Goal: Download file/media

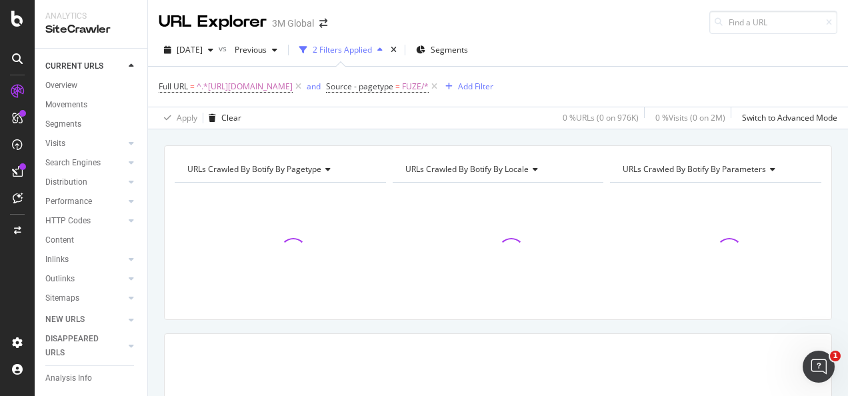
scroll to position [67, 0]
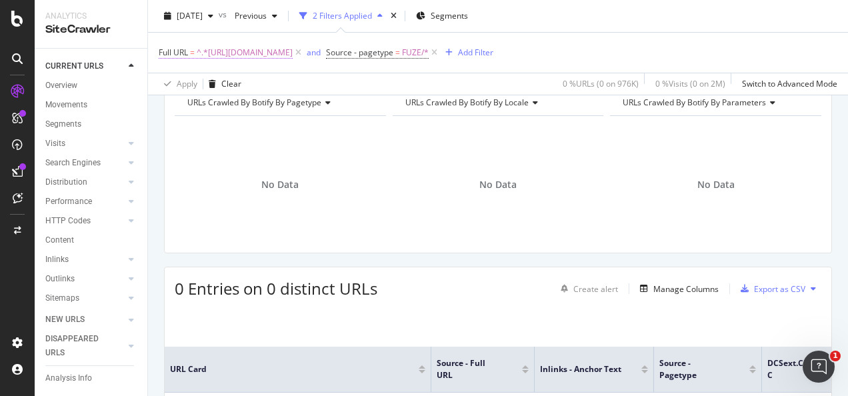
click at [293, 52] on span "^.*https://www.3m.com.tw/3M/zh_TW/p/d/v000227367/.*$" at bounding box center [245, 52] width 96 height 19
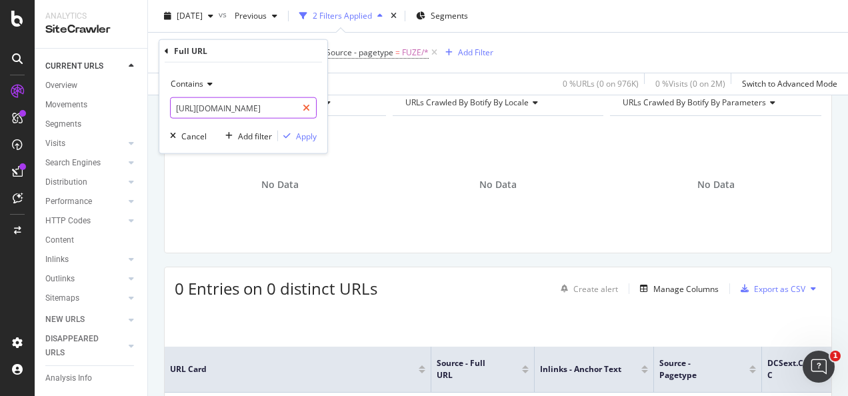
click at [308, 103] on icon at bounding box center [306, 107] width 7 height 9
click at [290, 105] on input "text" at bounding box center [243, 107] width 145 height 21
paste input "https://www.3m.com.tw/3M/zh_TW/p/dc/v000227367/"
type input "https://www.3m.com.tw/3M/zh_TW/p/dc/v000227367/"
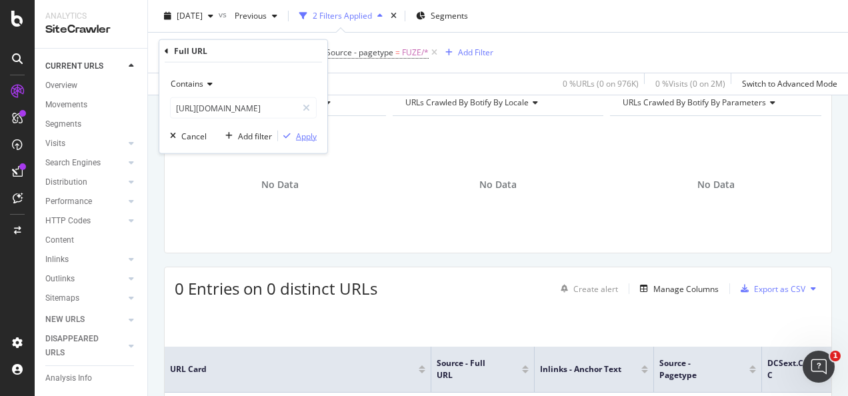
scroll to position [0, 0]
click at [305, 135] on div "Apply" at bounding box center [306, 135] width 21 height 11
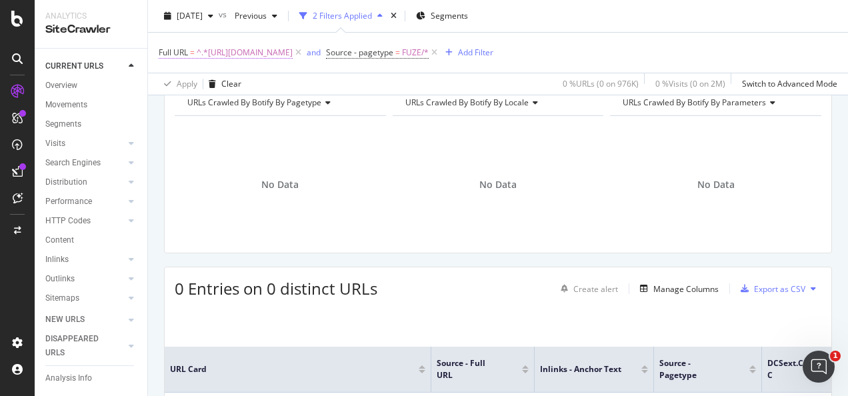
click at [293, 52] on span "^.*https://www.3m.com.tw/3M/zh_TW/p/dc/v000227367/.*$" at bounding box center [245, 52] width 96 height 19
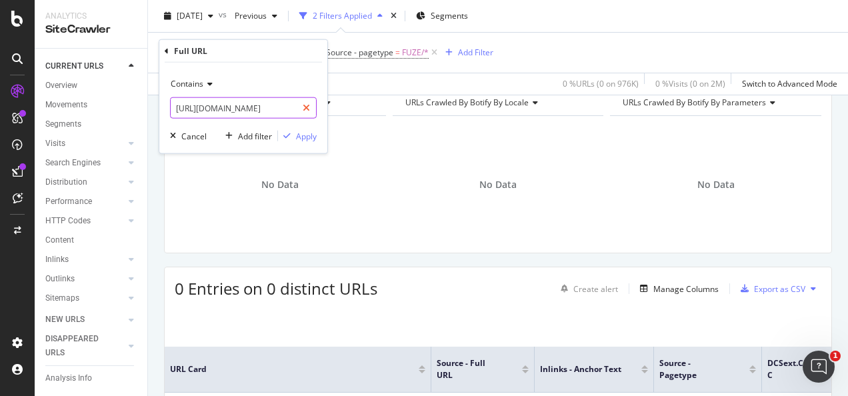
drag, startPoint x: 303, startPoint y: 105, endPoint x: 289, endPoint y: 105, distance: 14.0
click at [303, 105] on icon at bounding box center [306, 107] width 7 height 9
drag, startPoint x: 287, startPoint y: 107, endPoint x: 292, endPoint y: 112, distance: 7.1
click at [287, 107] on input "text" at bounding box center [243, 107] width 145 height 21
paste input "https://www.3m.com.tw/3M/zh_TW/p/d/v000227368/"
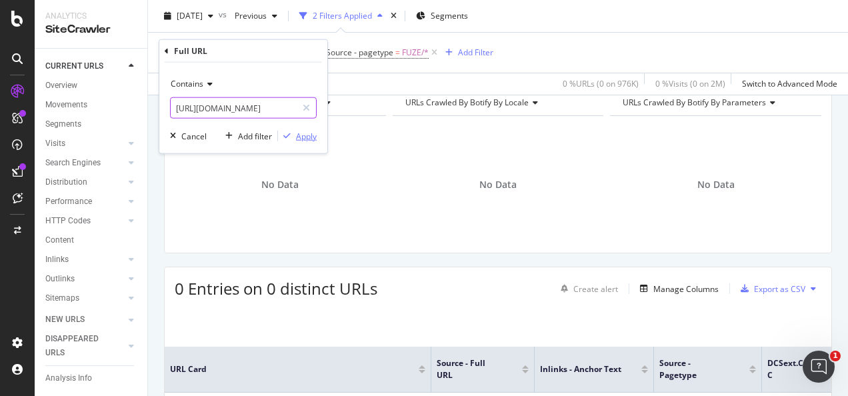
scroll to position [0, 81]
type input "https://www.3m.com.tw/3M/zh_TW/p/d/v000227368/"
click at [301, 136] on div "Apply" at bounding box center [306, 135] width 21 height 11
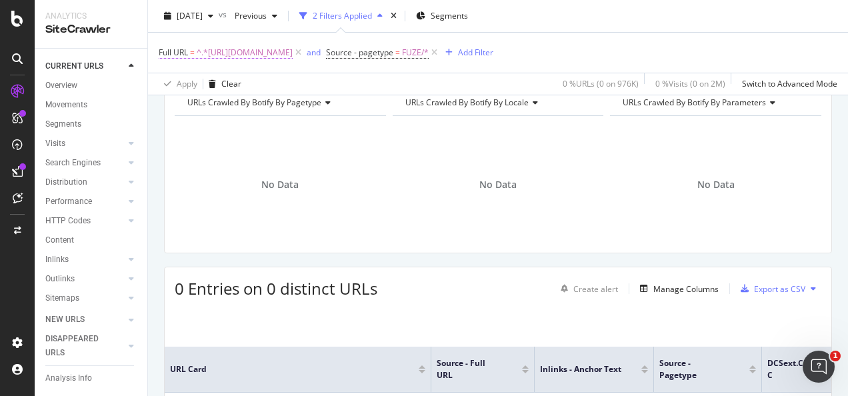
click at [293, 53] on span "^.*https://www.3m.com.tw/3M/zh_TW/p/d/v000227368/.*$" at bounding box center [245, 52] width 96 height 19
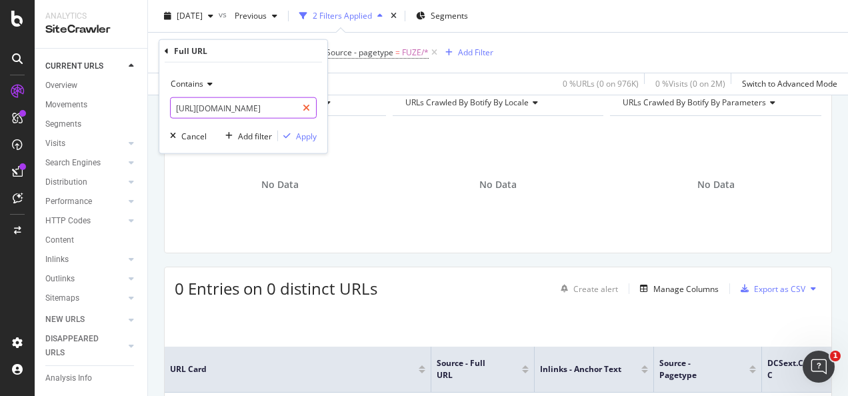
click at [305, 107] on icon at bounding box center [306, 107] width 7 height 9
click at [289, 109] on input "text" at bounding box center [243, 107] width 145 height 21
paste input "https://www.3m.com.tw/3M/zh_TW/p/dc/v000227368/"
type input "https://www.3m.com.tw/3M/zh_TW/p/dc/v000227368/"
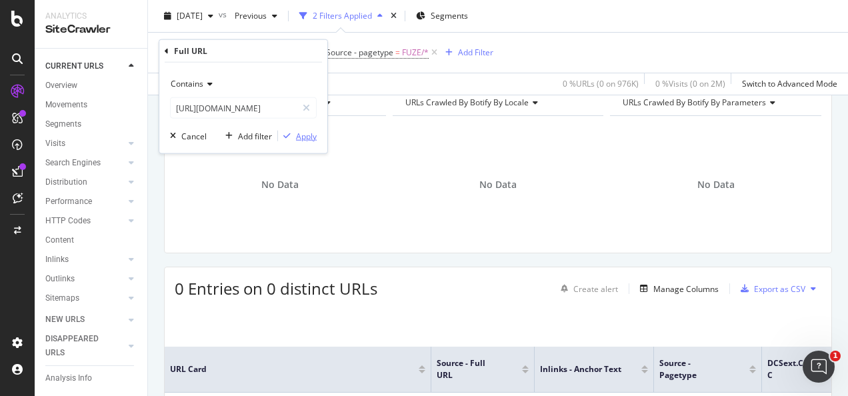
click at [309, 133] on div "Apply" at bounding box center [306, 135] width 21 height 11
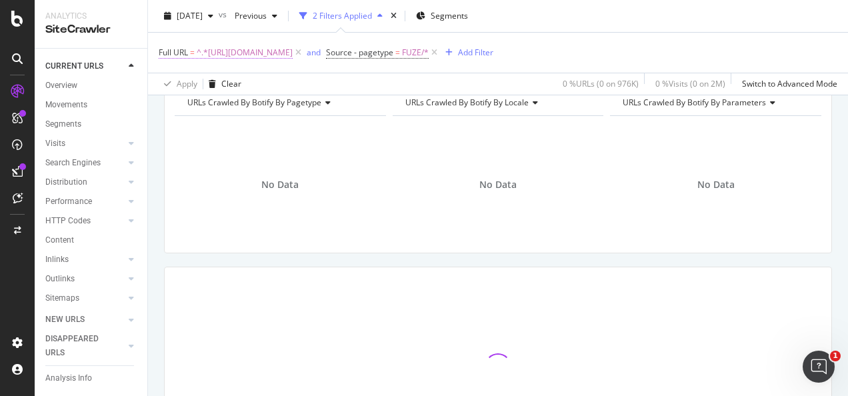
click at [293, 53] on span "^.*https://www.3m.com.tw/3M/zh_TW/p/dc/v000227368/.*$" at bounding box center [245, 52] width 96 height 19
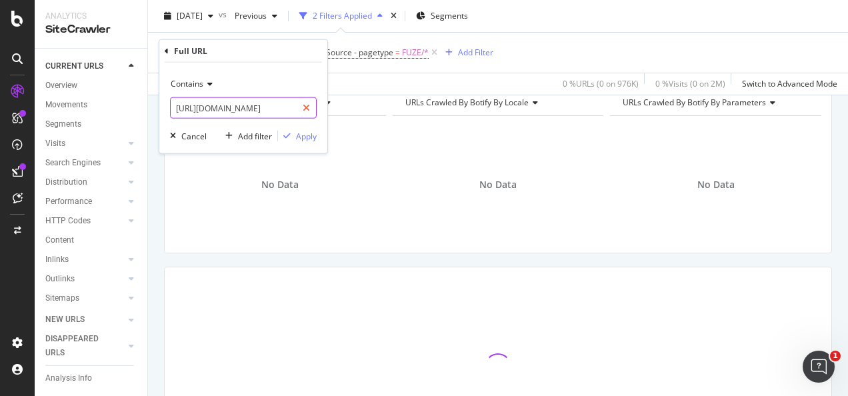
click at [304, 117] on div at bounding box center [306, 107] width 19 height 21
click at [295, 109] on input "https://www.3m.com.tw/3M/zh_TW/p/dc/v000227368/" at bounding box center [243, 107] width 145 height 21
paste input "https://www.3m.com.tw/3M/zh_TW/p/d/v000064252/"
type input "https://www.3m.com.tw/3M/zh_TW/p/d/v000064252/"
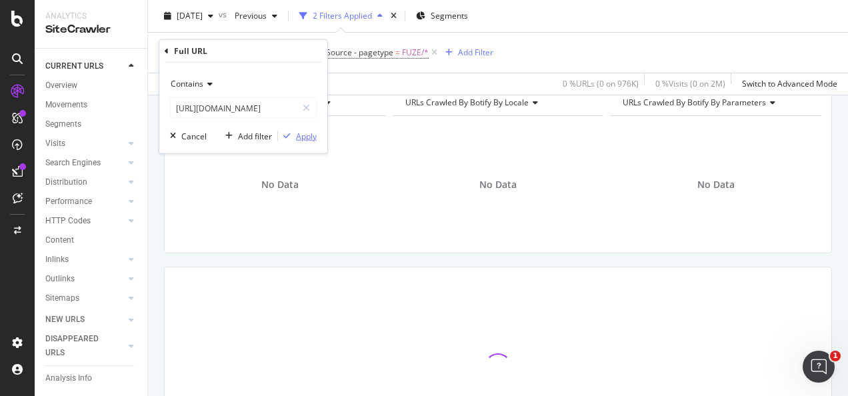
scroll to position [0, 0]
click at [302, 130] on div "Apply" at bounding box center [306, 135] width 21 height 11
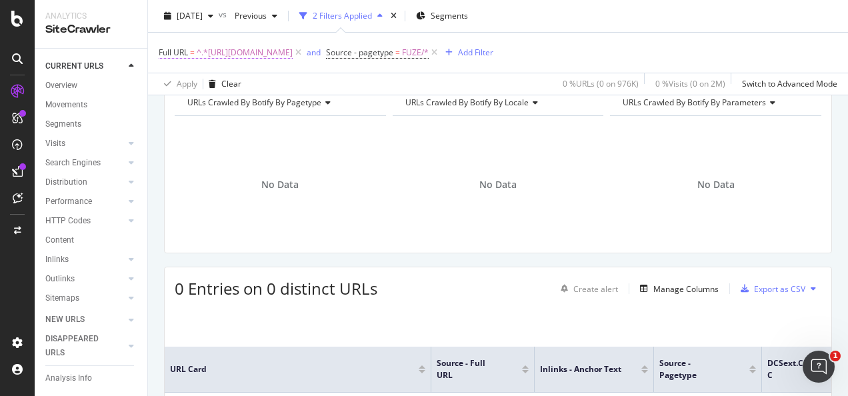
click at [293, 53] on span "^.*https://www.3m.com.tw/3M/zh_TW/p/d/v000064252/.*$" at bounding box center [245, 52] width 96 height 19
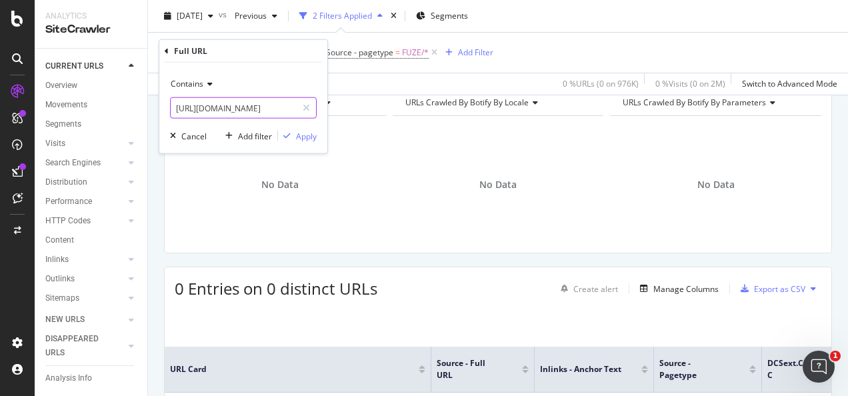
click at [303, 109] on div at bounding box center [306, 107] width 19 height 21
click at [282, 108] on input "https://www.3m.com.tw/3M/zh_TW/p/d/v000064252/" at bounding box center [243, 107] width 145 height 21
paste input "https://www.3m.com.tw/3M/zh_TW/p/dc/v000064252/"
type input "https://www.3m.com.tw/3M/zh_TW/p/dc/v000064252/"
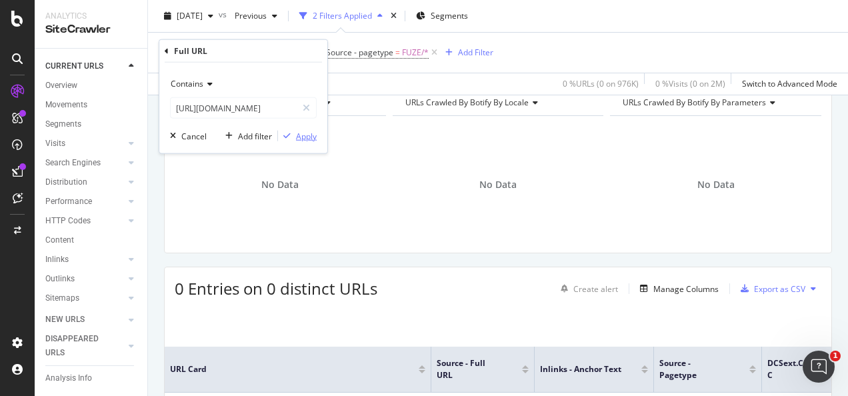
click at [300, 137] on div "Apply" at bounding box center [306, 135] width 21 height 11
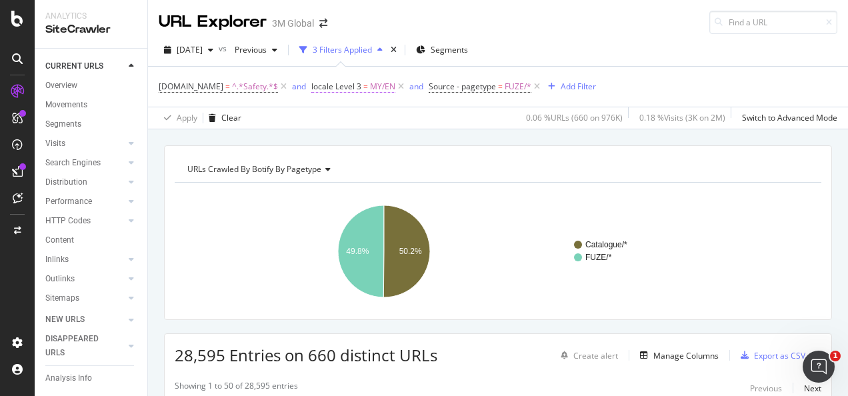
scroll to position [135, 0]
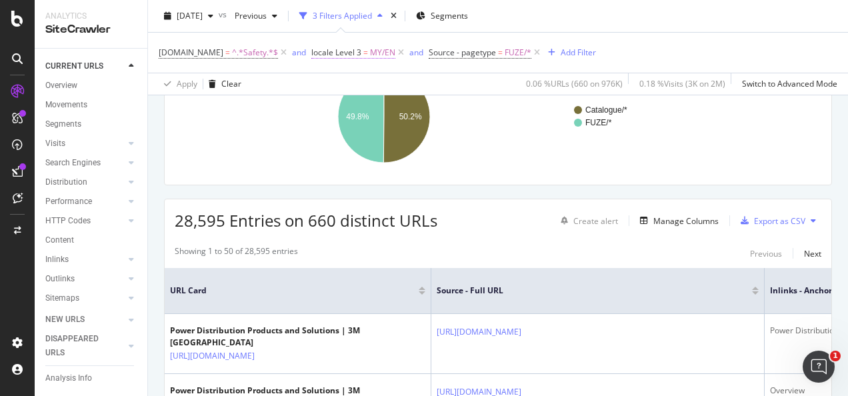
click at [371, 56] on span "MY/EN" at bounding box center [382, 52] width 25 height 19
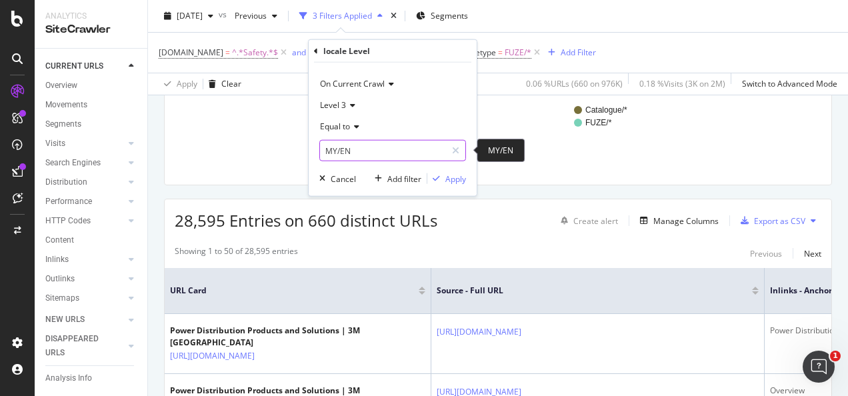
click at [361, 148] on input "MY/EN" at bounding box center [383, 150] width 126 height 21
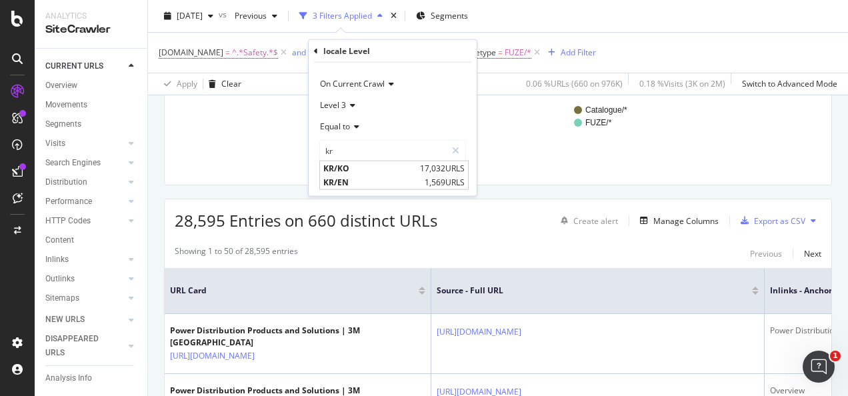
click at [363, 168] on span "KR/KO" at bounding box center [369, 168] width 93 height 11
type input "KR/KO"
click at [442, 179] on div "button" at bounding box center [436, 179] width 18 height 8
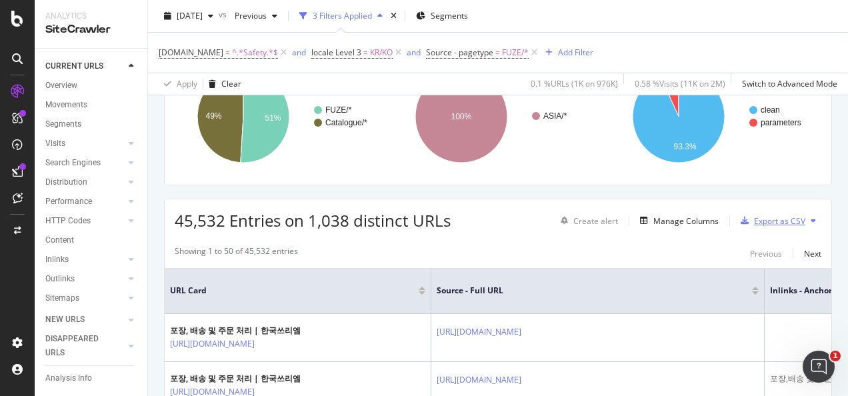
click at [771, 217] on div "Export as CSV" at bounding box center [779, 220] width 51 height 11
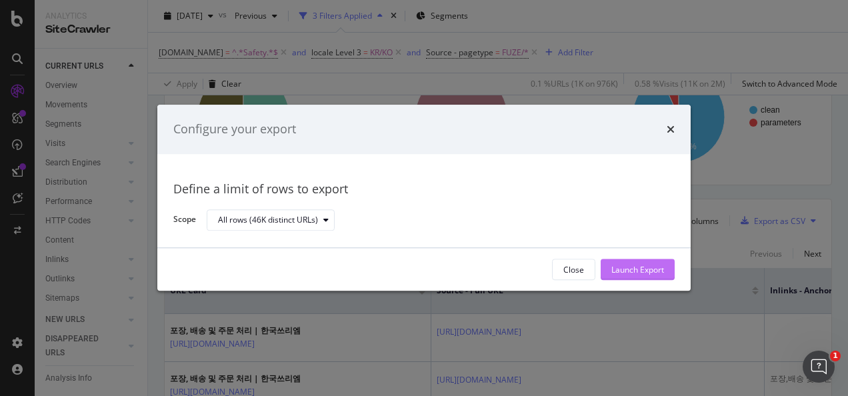
click at [650, 270] on div "Launch Export" at bounding box center [637, 269] width 53 height 11
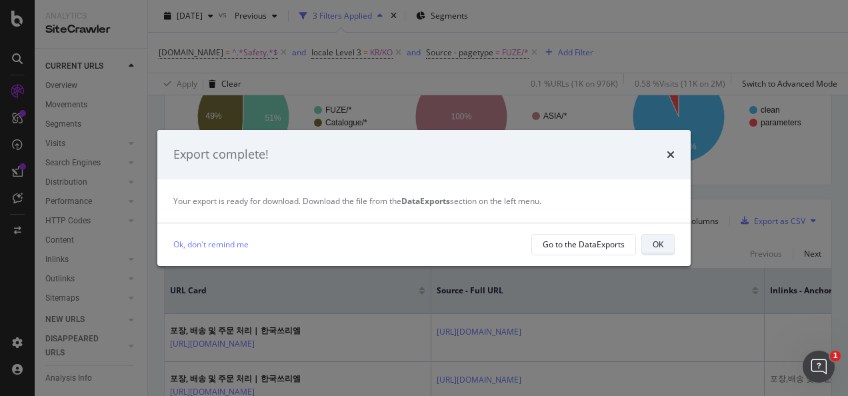
click at [656, 246] on div "OK" at bounding box center [657, 244] width 11 height 11
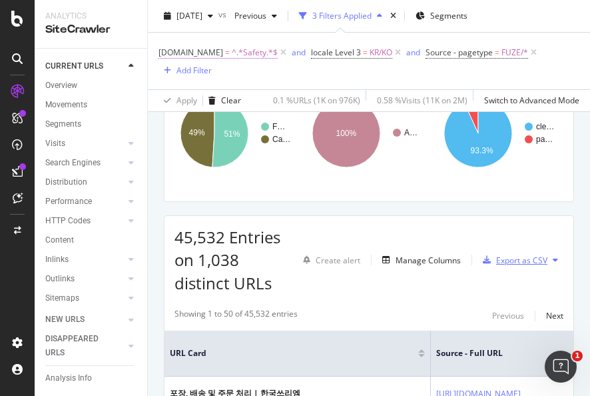
scroll to position [151, 0]
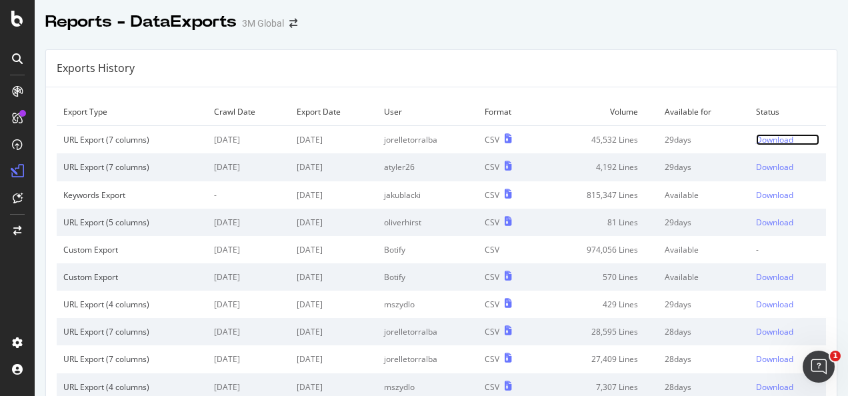
click at [756, 141] on div "Download" at bounding box center [774, 139] width 37 height 11
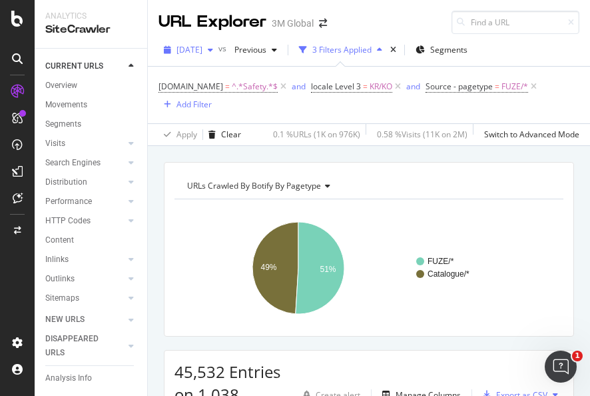
click at [203, 55] on span "[DATE]" at bounding box center [190, 49] width 26 height 11
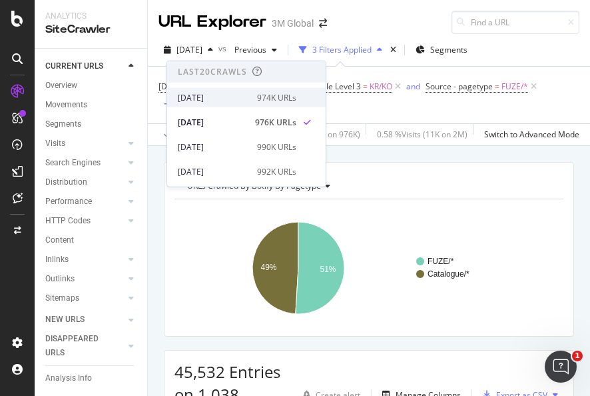
click at [239, 99] on div "[DATE]" at bounding box center [213, 97] width 71 height 12
